Goal: Transaction & Acquisition: Download file/media

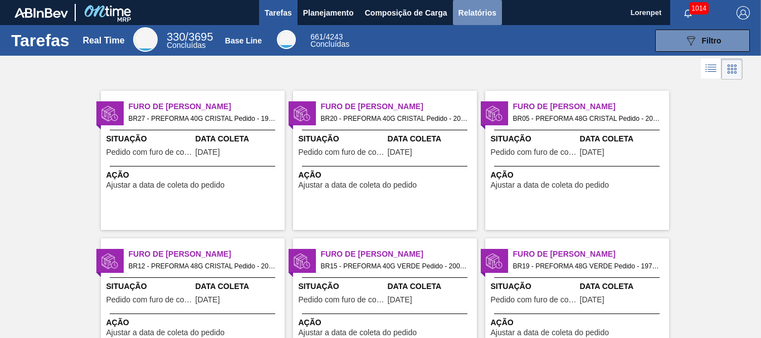
click at [474, 15] on span "Relatórios" at bounding box center [478, 12] width 38 height 13
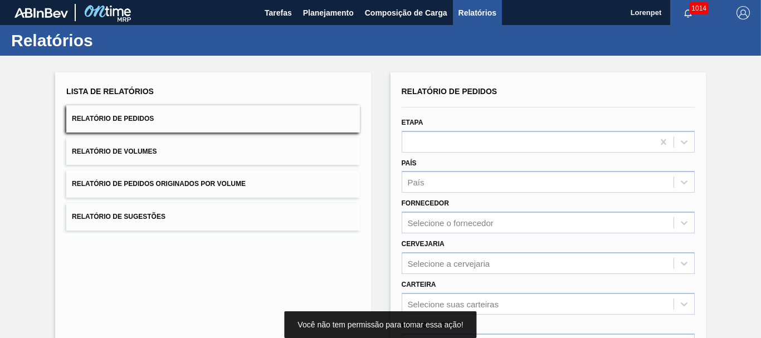
scroll to position [167, 0]
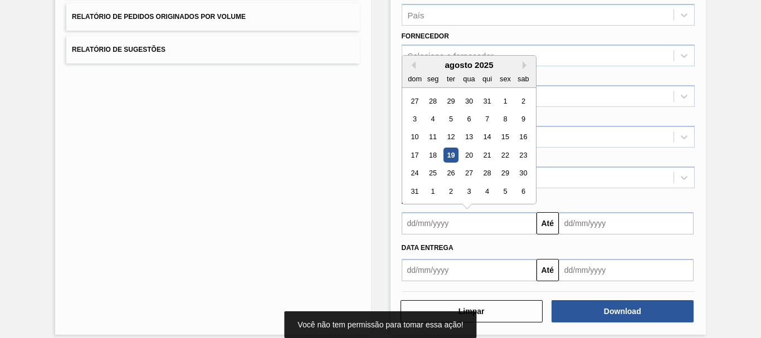
click at [478, 227] on input "text" at bounding box center [469, 223] width 135 height 22
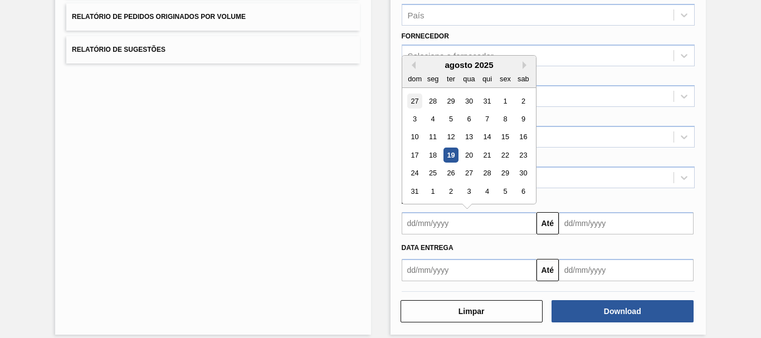
click at [416, 99] on div "27" at bounding box center [414, 101] width 15 height 15
type input "[DATE]"
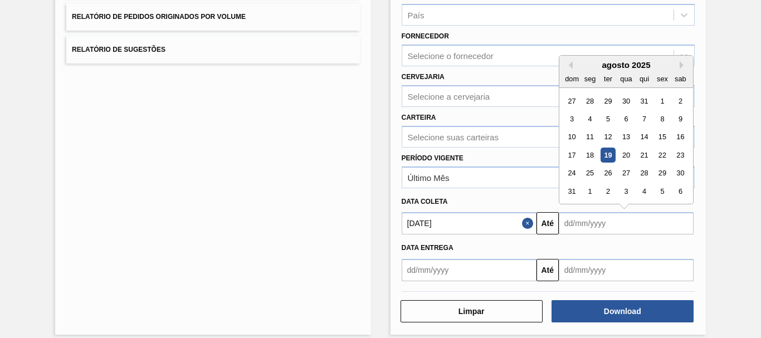
click at [593, 225] on input "text" at bounding box center [626, 223] width 135 height 22
click at [683, 193] on div "6" at bounding box center [680, 191] width 15 height 15
type input "[DATE]"
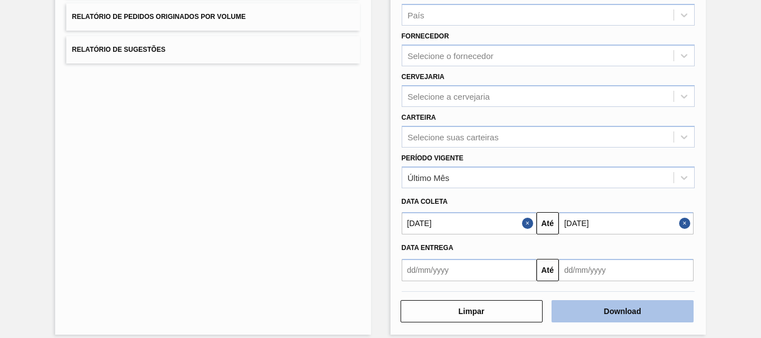
click at [620, 308] on button "Download" at bounding box center [623, 311] width 142 height 22
